Goal: Find specific page/section: Find specific page/section

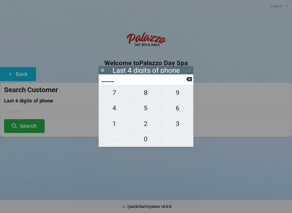
click at [118, 109] on span "4" at bounding box center [114, 108] width 31 height 11
type input "4___"
click at [147, 140] on span "0" at bounding box center [145, 139] width 31 height 11
type input "40__"
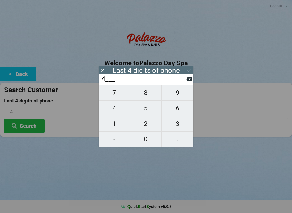
type input "40__"
click at [114, 125] on span "1" at bounding box center [114, 123] width 31 height 11
type input "401_"
click at [189, 82] on icon at bounding box center [189, 79] width 6 height 6
type input "40__"
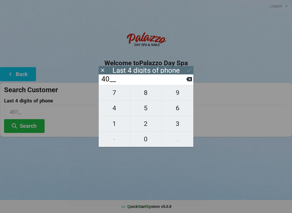
click at [114, 96] on span "7" at bounding box center [114, 92] width 31 height 11
type input "407_"
click at [148, 128] on span "2" at bounding box center [145, 123] width 31 height 11
type input "4072"
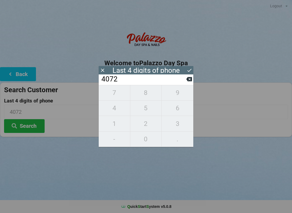
click at [144, 123] on div "7 8 9 4 5 6 1 2 3 - 0 ." at bounding box center [146, 116] width 95 height 62
click at [187, 79] on icon at bounding box center [189, 79] width 6 height 6
click at [186, 82] on input "407_" at bounding box center [143, 79] width 85 height 9
click at [185, 84] on input "407_" at bounding box center [143, 79] width 85 height 9
click at [185, 82] on input "407_" at bounding box center [143, 79] width 85 height 9
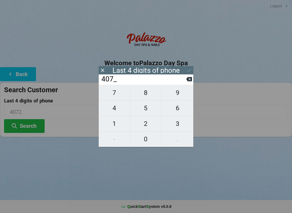
click at [183, 81] on input "407_" at bounding box center [143, 79] width 85 height 9
click at [185, 83] on input "407_" at bounding box center [143, 79] width 85 height 9
click at [184, 83] on input "407_" at bounding box center [143, 79] width 85 height 9
click at [178, 84] on input "407_" at bounding box center [143, 79] width 85 height 9
click at [191, 79] on icon at bounding box center [189, 79] width 6 height 4
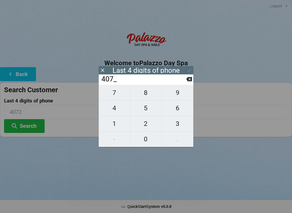
type input "40__"
click at [100, 71] on icon at bounding box center [103, 71] width 6 height 6
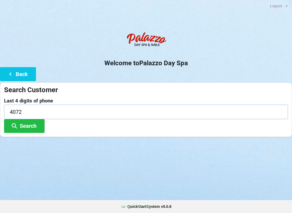
click at [33, 113] on input "4072" at bounding box center [146, 112] width 284 height 14
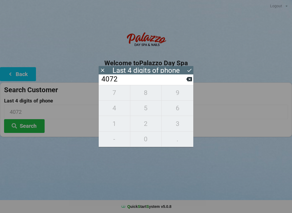
click at [184, 82] on input "4072" at bounding box center [143, 79] width 85 height 9
click at [184, 80] on input "4072" at bounding box center [143, 79] width 85 height 9
click at [186, 83] on input "4072" at bounding box center [143, 79] width 85 height 9
click at [131, 82] on input "4072" at bounding box center [143, 79] width 85 height 9
click at [187, 82] on icon at bounding box center [189, 79] width 6 height 4
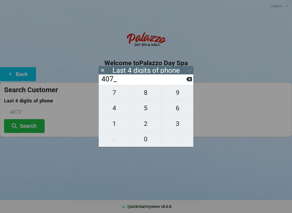
click at [188, 82] on icon at bounding box center [189, 79] width 6 height 4
click at [187, 81] on icon at bounding box center [189, 79] width 6 height 4
click at [186, 81] on icon at bounding box center [189, 79] width 6 height 6
type input "____"
click at [146, 112] on span "5" at bounding box center [145, 108] width 31 height 11
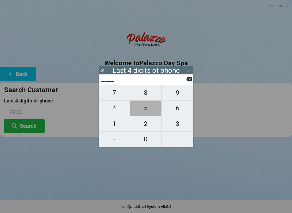
type input "5___"
click at [112, 126] on span "1" at bounding box center [114, 123] width 31 height 11
type input "51__"
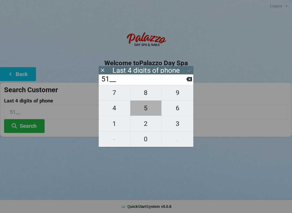
click at [141, 112] on span "5" at bounding box center [145, 108] width 31 height 11
type input "515_"
click at [142, 111] on span "5" at bounding box center [145, 108] width 31 height 11
type input "5155"
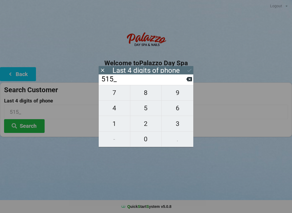
type input "5155"
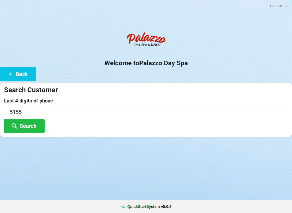
click at [31, 127] on button "Search" at bounding box center [24, 126] width 41 height 14
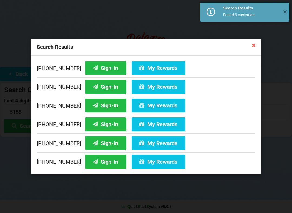
click at [99, 67] on button "Sign-In" at bounding box center [105, 68] width 41 height 14
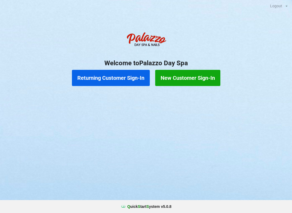
click at [128, 79] on button "Returning Customer Sign-In" at bounding box center [111, 78] width 78 height 16
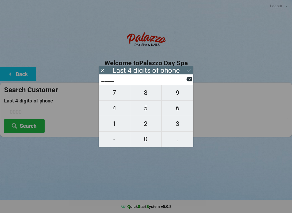
click at [114, 107] on span "4" at bounding box center [114, 108] width 31 height 11
type input "4___"
click at [149, 143] on span "0" at bounding box center [145, 139] width 31 height 11
type input "40__"
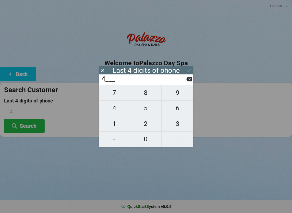
type input "40__"
click at [116, 127] on span "1" at bounding box center [114, 123] width 31 height 11
type input "401_"
click at [180, 96] on span "9" at bounding box center [177, 92] width 32 height 11
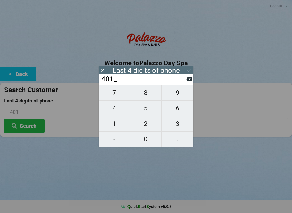
type input "4019"
click at [181, 93] on div "7 8 9 4 5 6 1 2 3 - 0 ." at bounding box center [146, 116] width 95 height 62
click at [152, 136] on div "7 8 9 4 5 6 1 2 3 - 0 ." at bounding box center [146, 116] width 95 height 62
click at [188, 81] on icon at bounding box center [189, 79] width 6 height 4
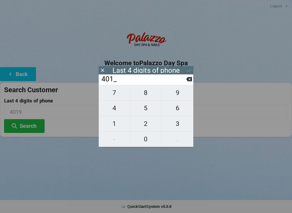
click at [186, 82] on input "401_" at bounding box center [143, 79] width 85 height 9
click at [191, 83] on button at bounding box center [189, 79] width 6 height 7
click at [115, 97] on span "7" at bounding box center [114, 92] width 31 height 11
type input "407_"
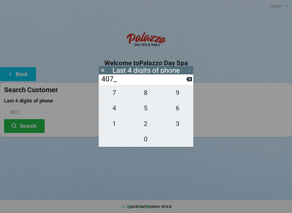
click at [177, 95] on span "9" at bounding box center [177, 92] width 32 height 11
type input "4079"
click at [180, 93] on div "7 8 9 4 5 6 1 2 3 - 0 ." at bounding box center [146, 116] width 95 height 62
click at [175, 96] on div "7 8 9 4 5 6 1 2 3 - 0 ." at bounding box center [146, 116] width 95 height 62
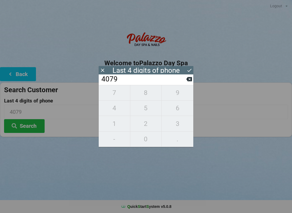
click at [185, 83] on input "4079" at bounding box center [143, 79] width 85 height 9
click at [186, 82] on input "4079" at bounding box center [143, 79] width 85 height 9
click at [185, 83] on input "4079" at bounding box center [143, 79] width 85 height 9
click at [186, 82] on input "4079" at bounding box center [143, 79] width 85 height 9
click at [124, 104] on div "7 8 9 4 5 6 1 2 3 - 0 ." at bounding box center [146, 116] width 95 height 62
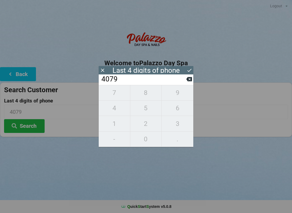
click at [190, 82] on icon at bounding box center [189, 79] width 6 height 4
click at [186, 81] on icon at bounding box center [189, 79] width 6 height 6
click at [187, 82] on icon at bounding box center [189, 79] width 6 height 6
click at [147, 127] on span "2" at bounding box center [145, 123] width 31 height 11
type input "42__"
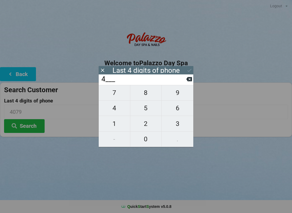
type input "42__"
click at [149, 112] on span "5" at bounding box center [145, 108] width 31 height 11
type input "425_"
click at [147, 127] on span "2" at bounding box center [145, 123] width 31 height 11
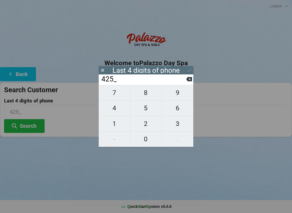
type input "4252"
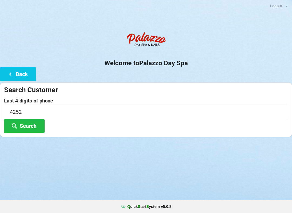
click at [25, 126] on button "Search" at bounding box center [24, 126] width 41 height 14
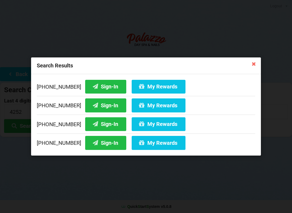
click at [150, 143] on button "My Rewards" at bounding box center [159, 143] width 54 height 14
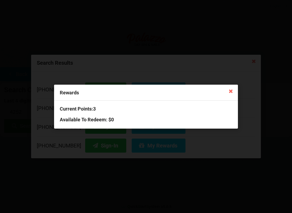
click at [228, 93] on icon at bounding box center [230, 91] width 9 height 9
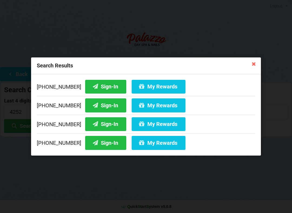
click at [252, 71] on div "Search Results" at bounding box center [146, 66] width 230 height 17
click at [254, 67] on icon at bounding box center [253, 63] width 9 height 9
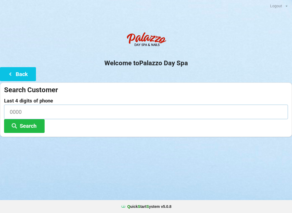
click at [112, 110] on input at bounding box center [146, 112] width 284 height 14
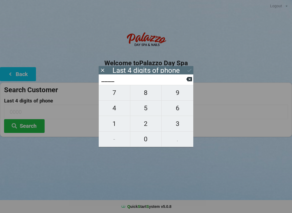
click at [146, 138] on span "0" at bounding box center [145, 139] width 31 height 11
type input "0___"
click at [177, 126] on span "3" at bounding box center [177, 123] width 32 height 11
type input "03__"
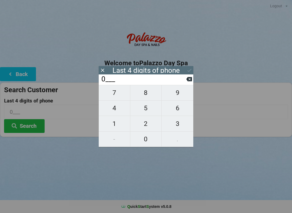
type input "03__"
click at [178, 92] on span "9" at bounding box center [177, 92] width 32 height 11
type input "039_"
click at [116, 91] on span "7" at bounding box center [114, 92] width 31 height 11
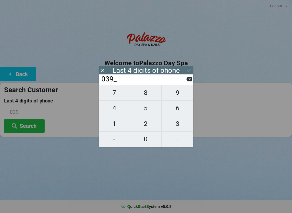
type input "0397"
click at [191, 78] on button at bounding box center [189, 79] width 6 height 7
type input "039_"
click at [118, 124] on span "1" at bounding box center [114, 123] width 31 height 11
type input "0391"
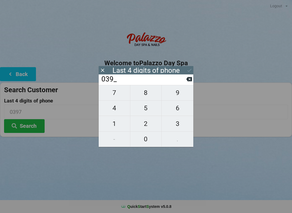
type input "0391"
click at [33, 127] on button "Search" at bounding box center [24, 126] width 41 height 14
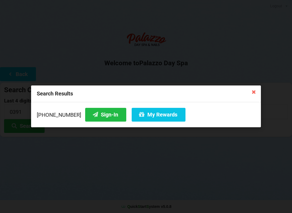
click at [92, 110] on button "Sign-In" at bounding box center [105, 115] width 41 height 14
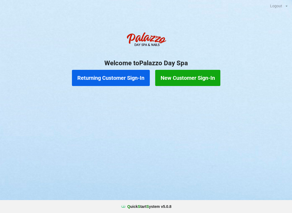
click at [111, 79] on button "Returning Customer Sign-In" at bounding box center [111, 78] width 78 height 16
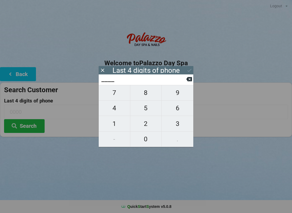
click at [144, 125] on span "2" at bounding box center [145, 123] width 31 height 11
type input "2___"
click at [146, 110] on span "5" at bounding box center [145, 108] width 31 height 11
type input "25__"
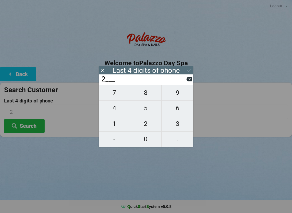
type input "25__"
click at [116, 111] on span "4" at bounding box center [114, 108] width 31 height 11
type input "254_"
click at [111, 96] on span "7" at bounding box center [114, 92] width 31 height 11
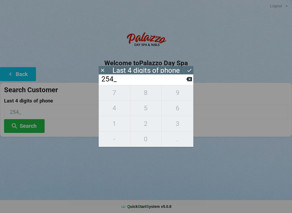
type input "2547"
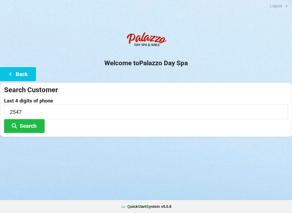
click at [22, 123] on button "Search" at bounding box center [24, 126] width 41 height 14
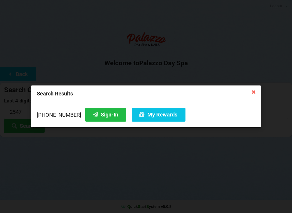
click at [92, 116] on icon at bounding box center [95, 114] width 6 height 5
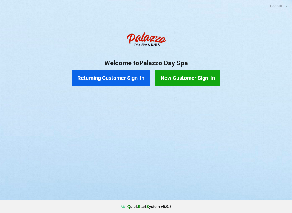
click at [98, 73] on button "Returning Customer Sign-In" at bounding box center [111, 78] width 78 height 16
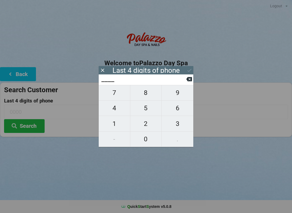
click at [146, 126] on span "2" at bounding box center [145, 123] width 31 height 11
type input "2___"
click at [148, 139] on span "0" at bounding box center [145, 139] width 31 height 11
type input "20__"
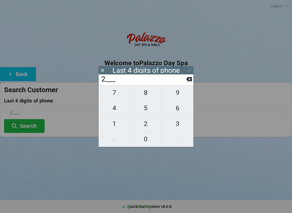
type input "20__"
click at [174, 109] on span "6" at bounding box center [177, 108] width 32 height 11
type input "206_"
click at [117, 113] on span "4" at bounding box center [114, 108] width 31 height 11
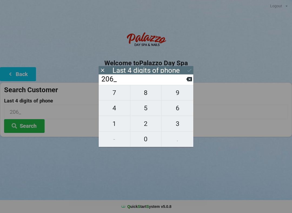
type input "2064"
click at [188, 80] on icon at bounding box center [189, 79] width 6 height 4
click at [111, 89] on button "7" at bounding box center [115, 93] width 32 height 16
type input "2067"
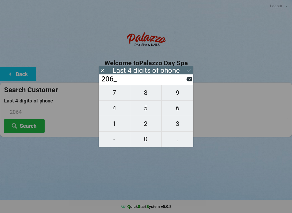
type input "2067"
click at [187, 70] on icon at bounding box center [189, 71] width 6 height 6
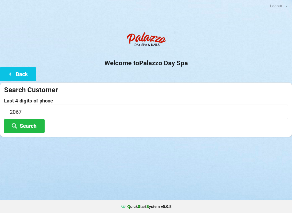
click at [26, 130] on button "Search" at bounding box center [24, 126] width 41 height 14
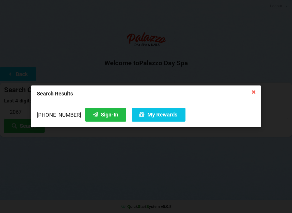
click at [100, 114] on button "Sign-In" at bounding box center [105, 115] width 41 height 14
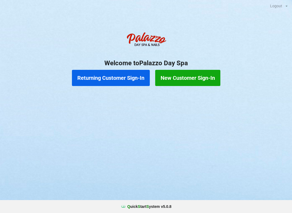
click at [98, 82] on button "Returning Customer Sign-In" at bounding box center [111, 78] width 78 height 16
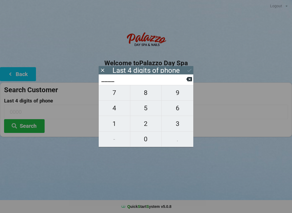
click at [112, 114] on span "4" at bounding box center [114, 108] width 31 height 11
type input "4___"
click at [189, 82] on icon at bounding box center [189, 79] width 6 height 6
click at [174, 124] on span "3" at bounding box center [177, 123] width 32 height 11
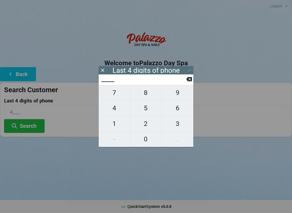
type input "3___"
click at [146, 93] on span "8" at bounding box center [145, 92] width 31 height 11
type input "38__"
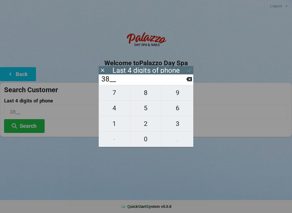
click at [145, 95] on span "8" at bounding box center [145, 92] width 31 height 11
type input "388_"
click at [172, 94] on span "9" at bounding box center [177, 92] width 32 height 11
type input "3889"
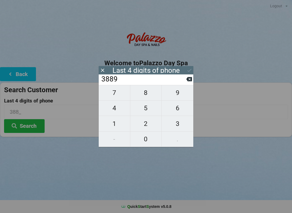
type input "3889"
click at [187, 72] on icon at bounding box center [189, 71] width 6 height 6
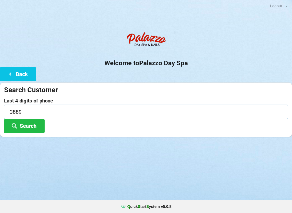
click at [62, 114] on input "3889" at bounding box center [146, 112] width 284 height 14
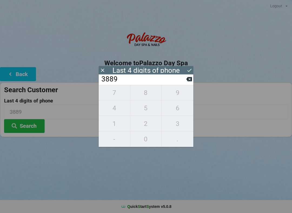
click at [186, 82] on input "3889" at bounding box center [143, 79] width 85 height 9
click at [187, 82] on icon at bounding box center [189, 79] width 6 height 6
click at [183, 79] on input "388_" at bounding box center [143, 79] width 85 height 9
click at [181, 80] on input "388_" at bounding box center [143, 79] width 85 height 9
click at [183, 80] on input "388_" at bounding box center [143, 79] width 85 height 9
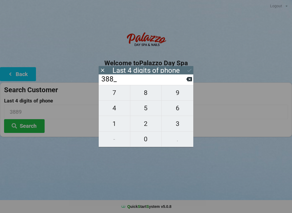
click at [183, 80] on input "388_" at bounding box center [143, 79] width 85 height 9
click at [186, 83] on button at bounding box center [189, 79] width 6 height 7
click at [187, 82] on icon at bounding box center [189, 79] width 6 height 4
type input "3___"
click at [185, 84] on input "3___" at bounding box center [143, 79] width 85 height 9
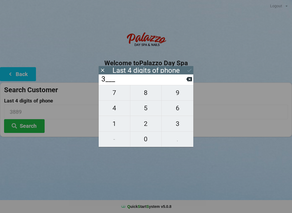
click at [184, 83] on input "3___" at bounding box center [143, 79] width 85 height 9
click at [186, 84] on input "3___" at bounding box center [143, 79] width 85 height 9
click at [186, 82] on input "3___" at bounding box center [143, 79] width 85 height 9
click at [181, 79] on input "3___" at bounding box center [143, 79] width 85 height 9
click at [178, 84] on input "3___" at bounding box center [143, 79] width 85 height 9
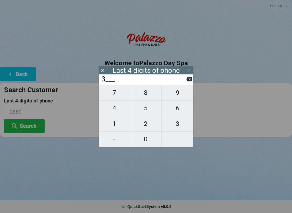
click at [181, 81] on input "3___" at bounding box center [143, 79] width 85 height 9
click at [185, 82] on input "3___" at bounding box center [143, 79] width 85 height 9
click at [185, 77] on input "3___" at bounding box center [143, 79] width 85 height 9
click at [149, 98] on span "8" at bounding box center [145, 92] width 31 height 11
type input "38__"
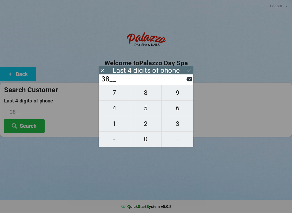
click at [187, 82] on icon at bounding box center [189, 79] width 6 height 4
type input "3___"
click at [186, 84] on input "3___" at bounding box center [143, 79] width 85 height 9
click at [182, 84] on input "3___" at bounding box center [143, 79] width 85 height 9
click at [121, 80] on input "3___" at bounding box center [143, 79] width 85 height 9
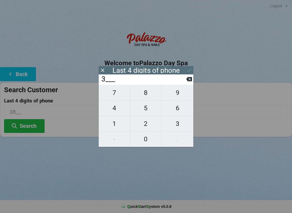
click at [101, 73] on icon at bounding box center [103, 71] width 6 height 6
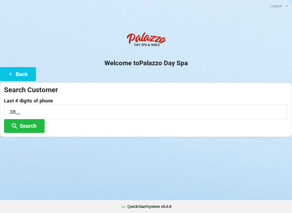
click at [26, 77] on button "Back" at bounding box center [18, 74] width 36 height 14
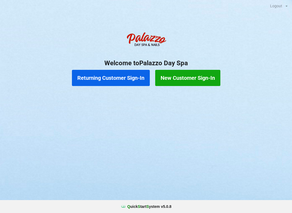
click at [133, 80] on button "Returning Customer Sign-In" at bounding box center [111, 78] width 78 height 16
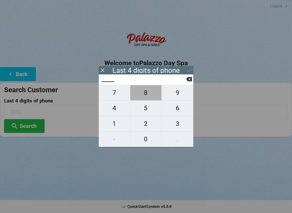
click at [149, 95] on span "8" at bounding box center [145, 92] width 31 height 11
type input "8___"
click at [182, 111] on span "6" at bounding box center [177, 108] width 32 height 11
type input "86__"
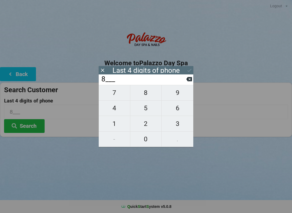
type input "86__"
click at [118, 108] on span "4" at bounding box center [114, 108] width 31 height 11
type input "864_"
click at [145, 124] on span "2" at bounding box center [145, 123] width 31 height 11
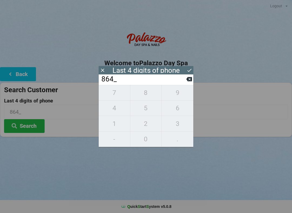
type input "8642"
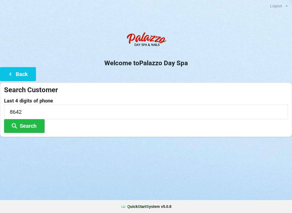
click at [62, 126] on div "Last 4 digits of phone 8642 Search" at bounding box center [146, 115] width 284 height 35
click at [34, 130] on button "Search" at bounding box center [24, 126] width 41 height 14
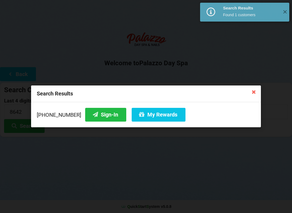
click at [96, 117] on button "Sign-In" at bounding box center [105, 115] width 41 height 14
